Goal: Information Seeking & Learning: Learn about a topic

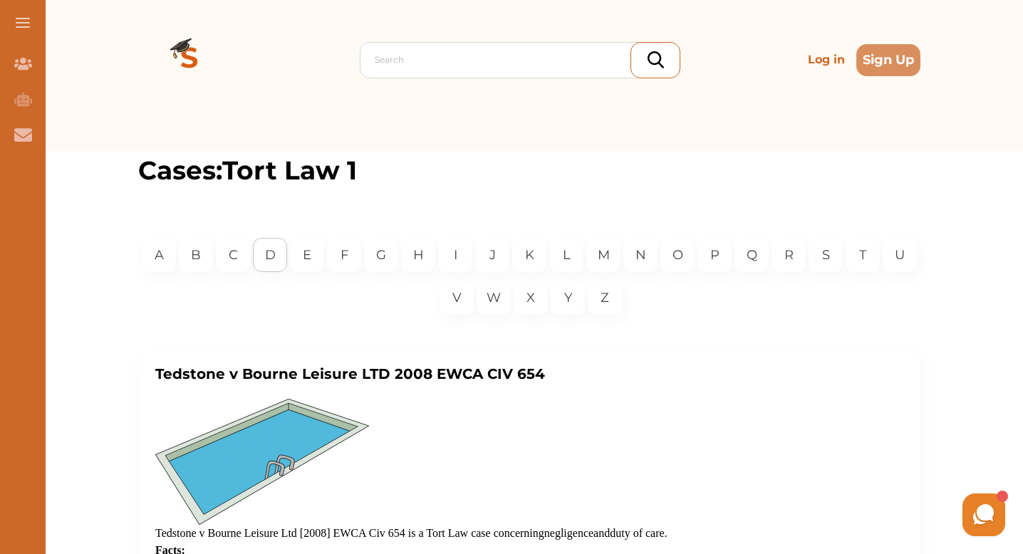
click at [287, 252] on div "D" at bounding box center [270, 255] width 34 height 34
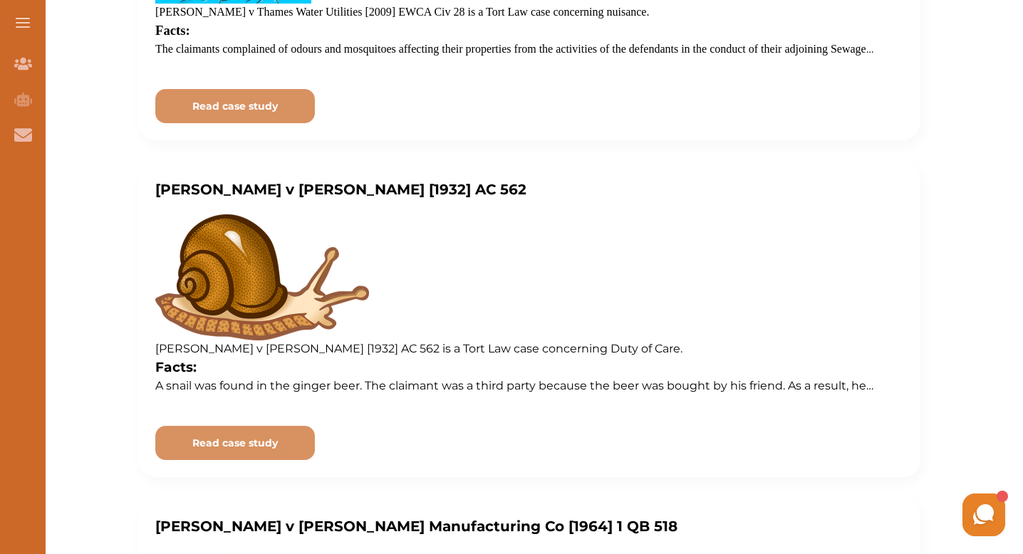
scroll to position [698, 0]
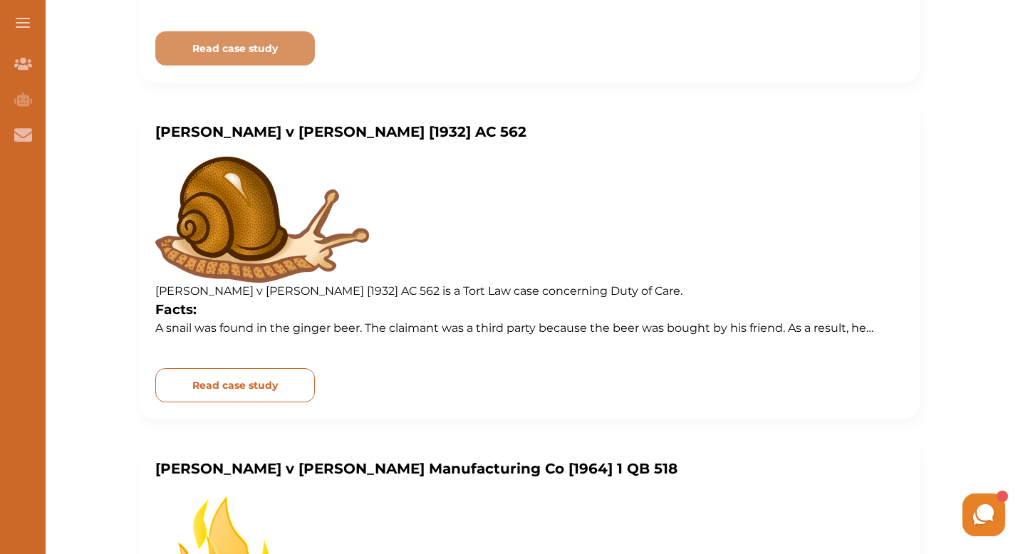
click at [278, 378] on p "Read case study" at bounding box center [234, 385] width 85 height 15
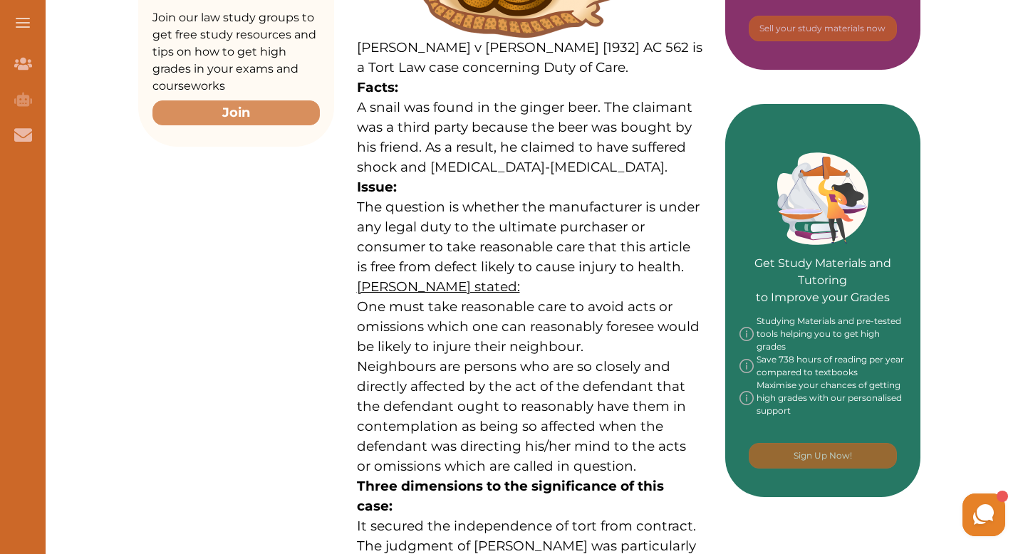
scroll to position [498, 0]
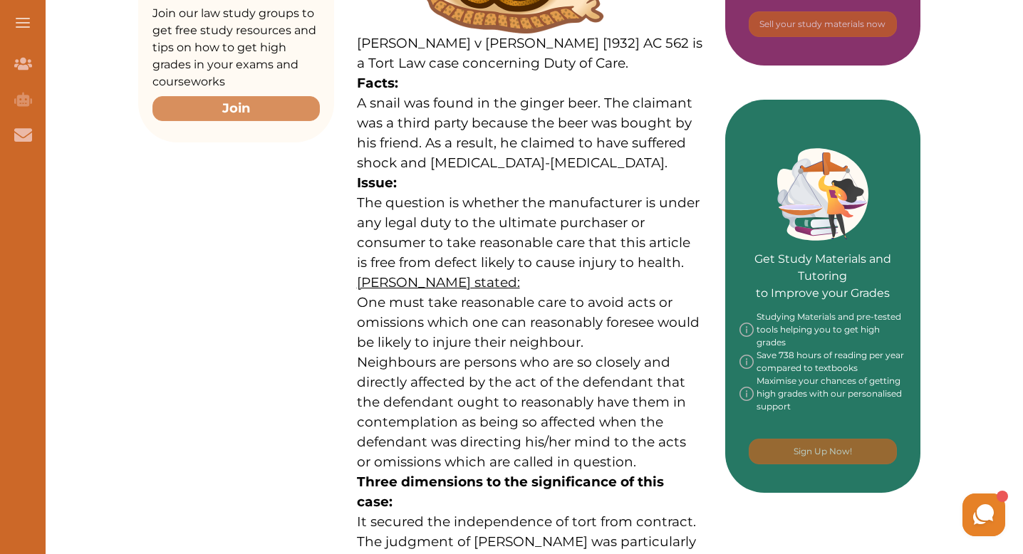
drag, startPoint x: 589, startPoint y: 298, endPoint x: 486, endPoint y: 242, distance: 117.0
click at [486, 242] on p "The question is whether the manufacturer is under any legal duty to the ultimat…" at bounding box center [529, 233] width 345 height 80
click at [538, 411] on div "We do not allow selecting and copying of our content. You can get our subscript…" at bounding box center [511, 277] width 1023 height 554
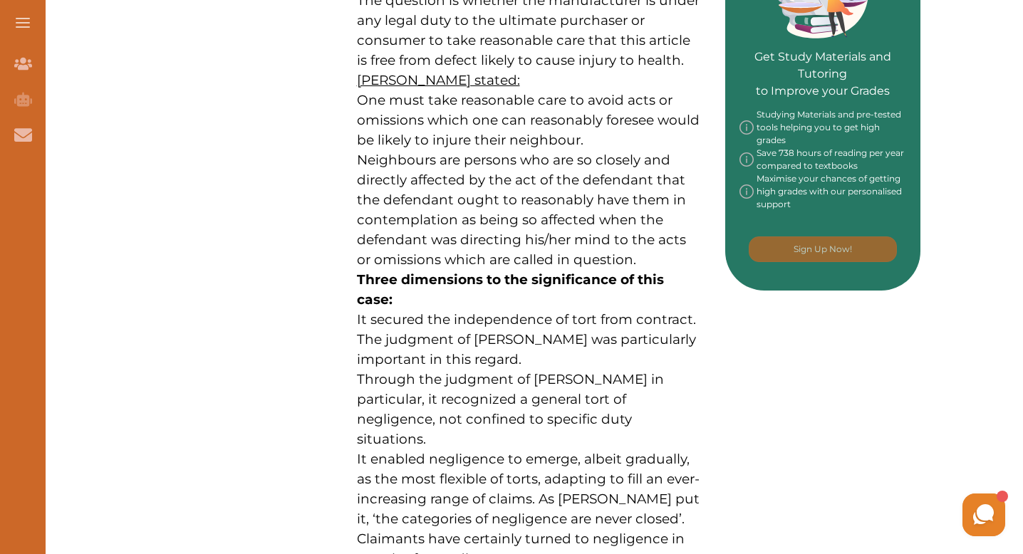
scroll to position [698, 0]
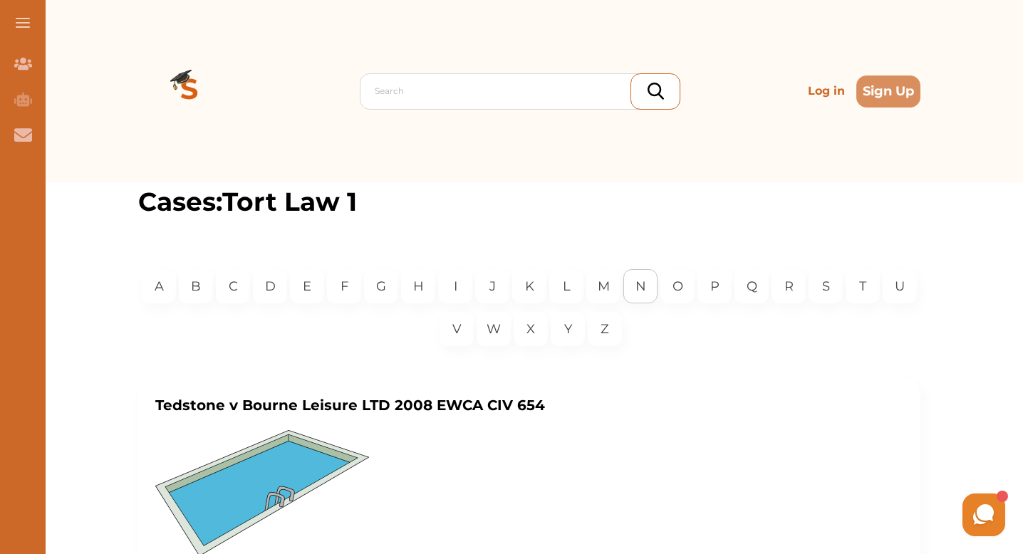
click at [657, 291] on div "N" at bounding box center [640, 286] width 34 height 34
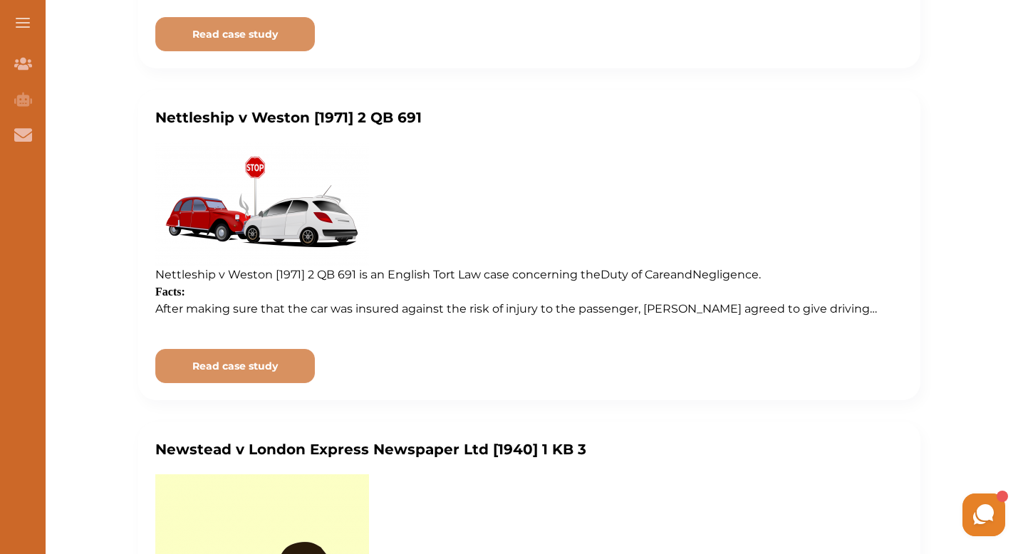
scroll to position [681, 0]
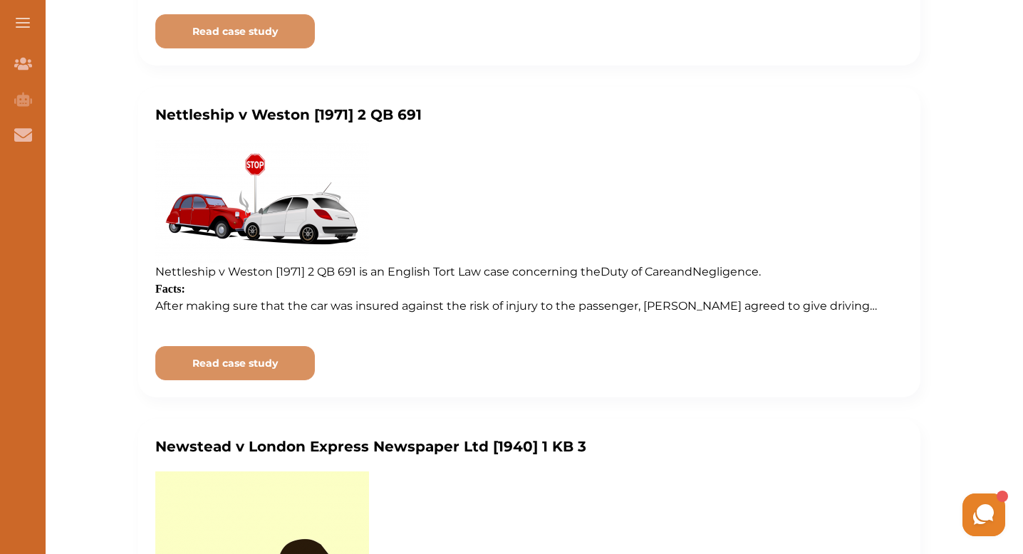
click at [407, 113] on p "Nettleship v Weston [1971] 2 QB 691" at bounding box center [529, 114] width 748 height 21
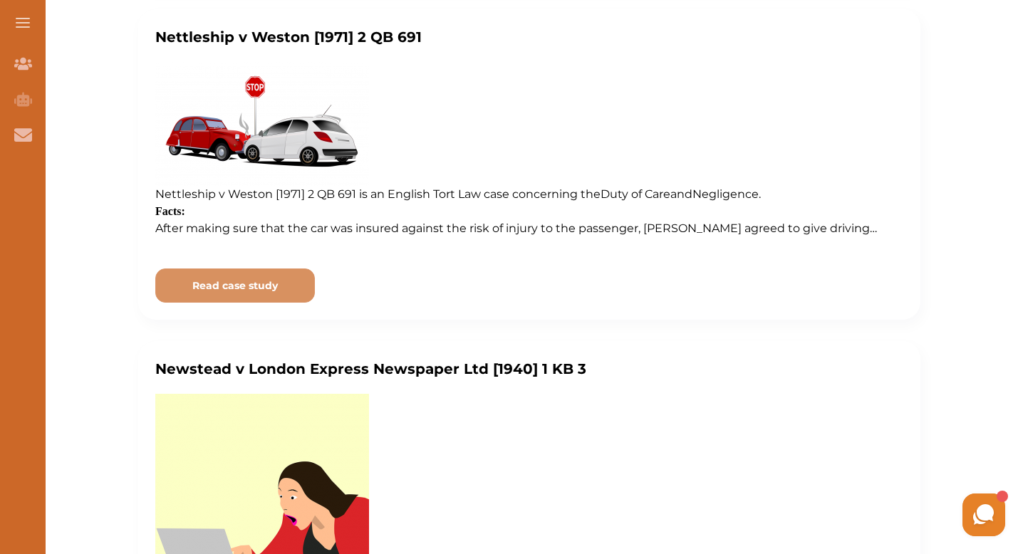
scroll to position [693, 0]
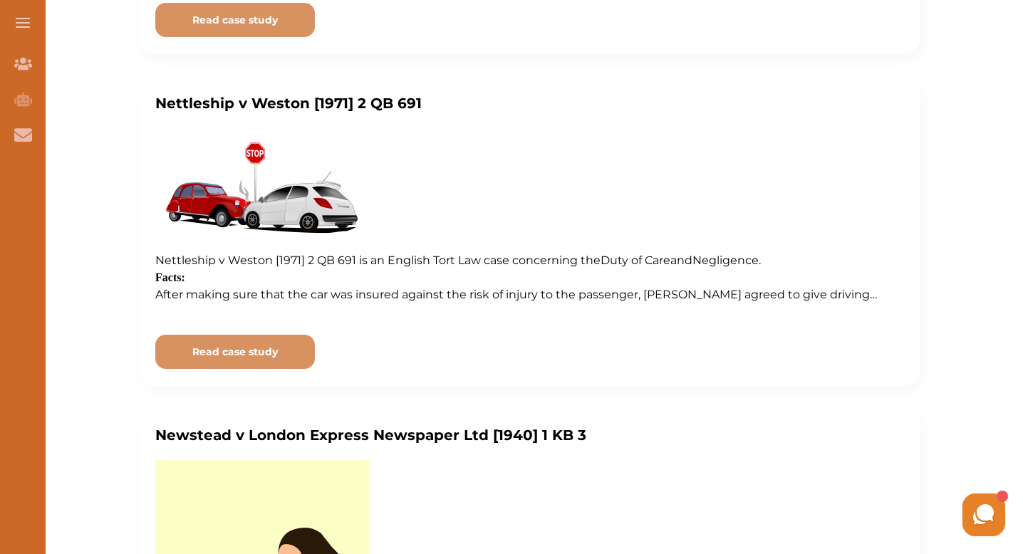
click at [303, 372] on div "Nettleship v Weston [1971] 2 QB 691 Nettleship v [GEOGRAPHIC_DATA] [1971] 2 QB …" at bounding box center [529, 230] width 782 height 310
click at [278, 357] on p "Read case study" at bounding box center [234, 352] width 85 height 15
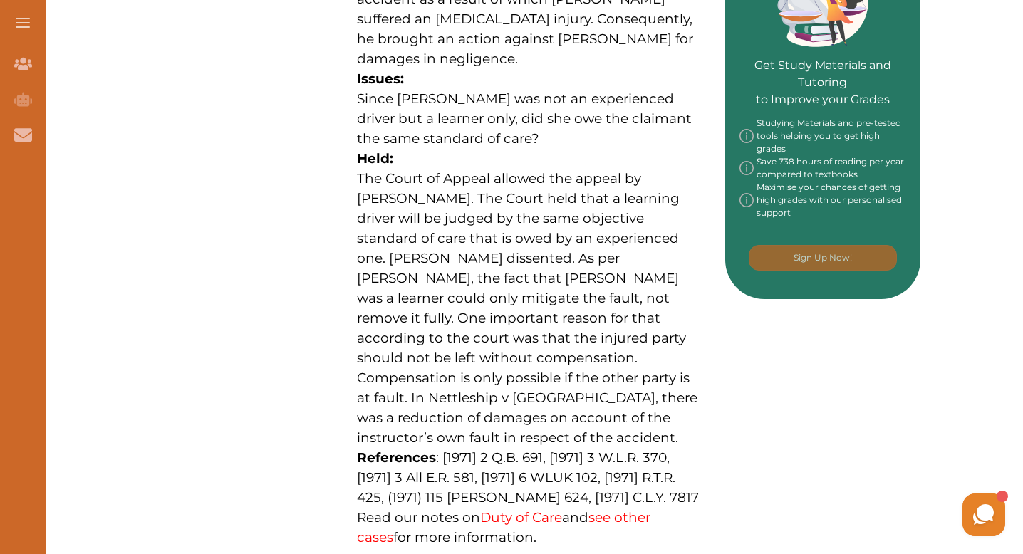
scroll to position [693, 0]
